Goal: Find specific page/section: Find specific page/section

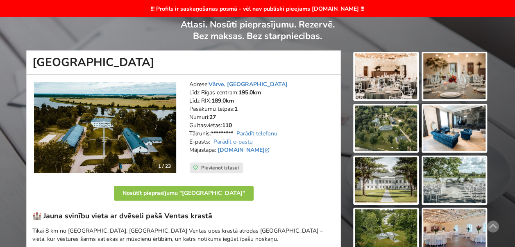
scroll to position [45, 0]
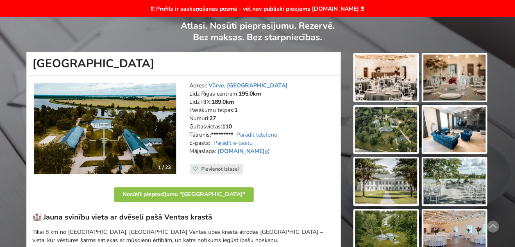
click at [130, 29] on p "Atlasi. Nosūti pieprasījumu. Rezervē. Bez maksas. Bez starpniecības." at bounding box center [257, 36] width 461 height 32
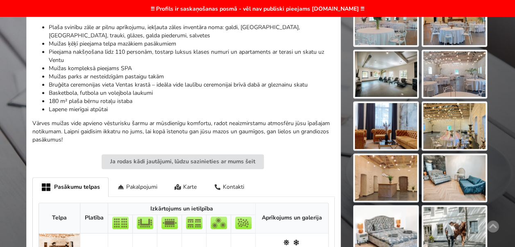
scroll to position [396, 0]
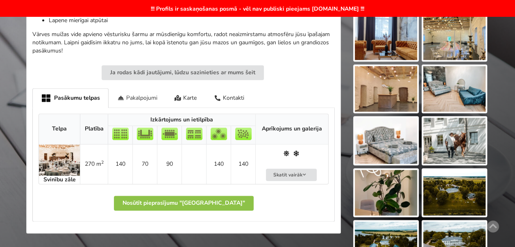
click at [132, 95] on div "Pakalpojumi" at bounding box center [137, 97] width 57 height 19
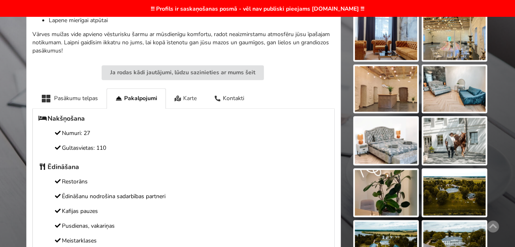
click at [194, 98] on div "Karte" at bounding box center [186, 98] width 40 height 20
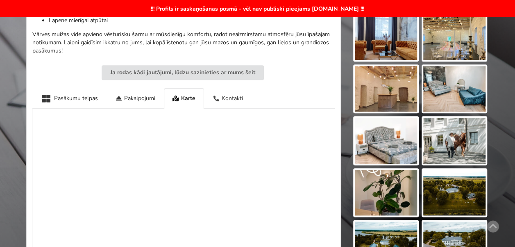
click at [234, 98] on div "Kontakti" at bounding box center [227, 98] width 47 height 20
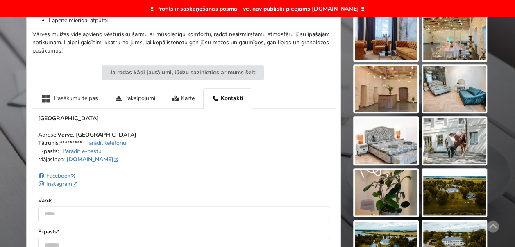
click at [74, 97] on div "Pasākumu telpas" at bounding box center [69, 98] width 74 height 20
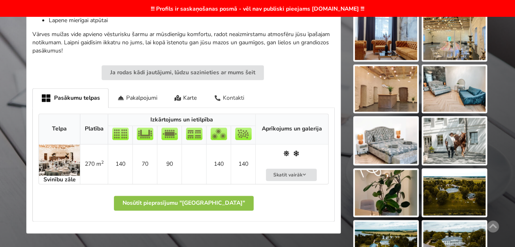
click at [230, 96] on div "Kontakti" at bounding box center [228, 97] width 47 height 19
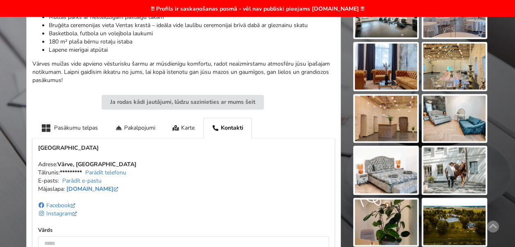
scroll to position [359, 0]
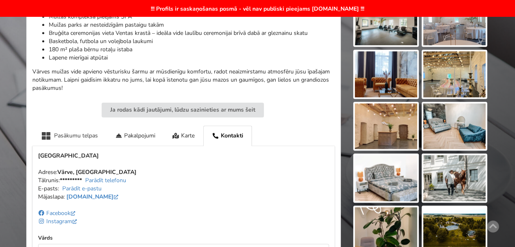
click at [56, 131] on div "Pasākumu telpas" at bounding box center [69, 135] width 74 height 20
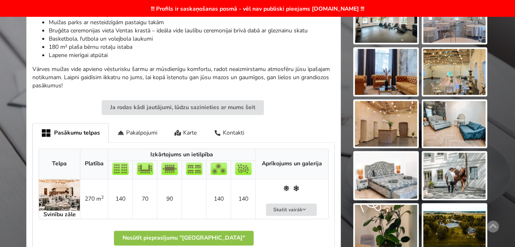
scroll to position [363, 0]
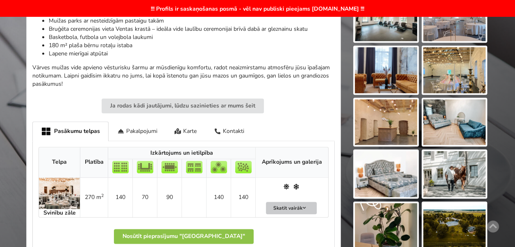
click at [292, 204] on button "Skatīt vairāk" at bounding box center [291, 207] width 51 height 13
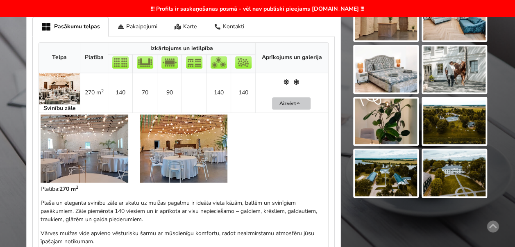
scroll to position [476, 0]
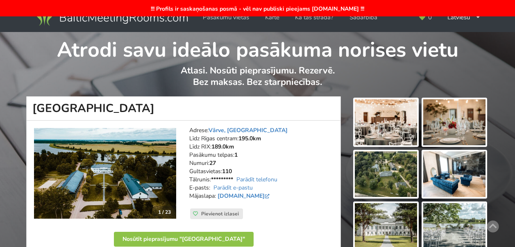
scroll to position [66, 0]
